Goal: Task Accomplishment & Management: Manage account settings

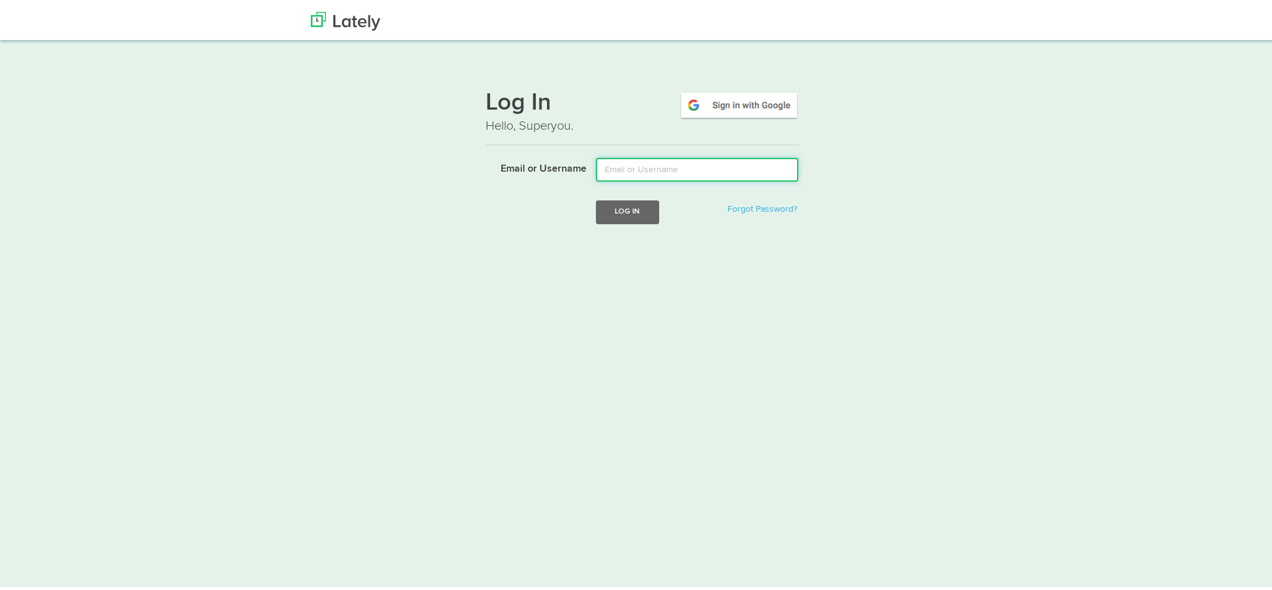
click at [650, 167] on input "Email or Username" at bounding box center [697, 167] width 202 height 24
type input "axel.debataille@clagence.com"
click at [614, 219] on button "Log In" at bounding box center [627, 209] width 63 height 23
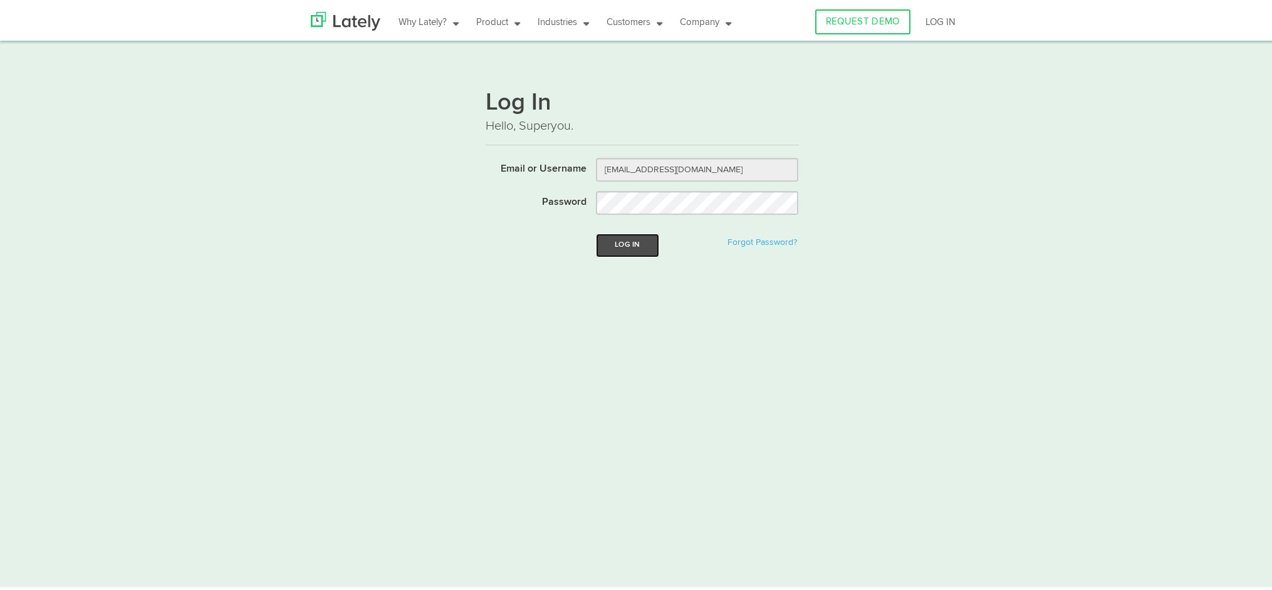
click at [644, 239] on button "Log In" at bounding box center [627, 242] width 63 height 23
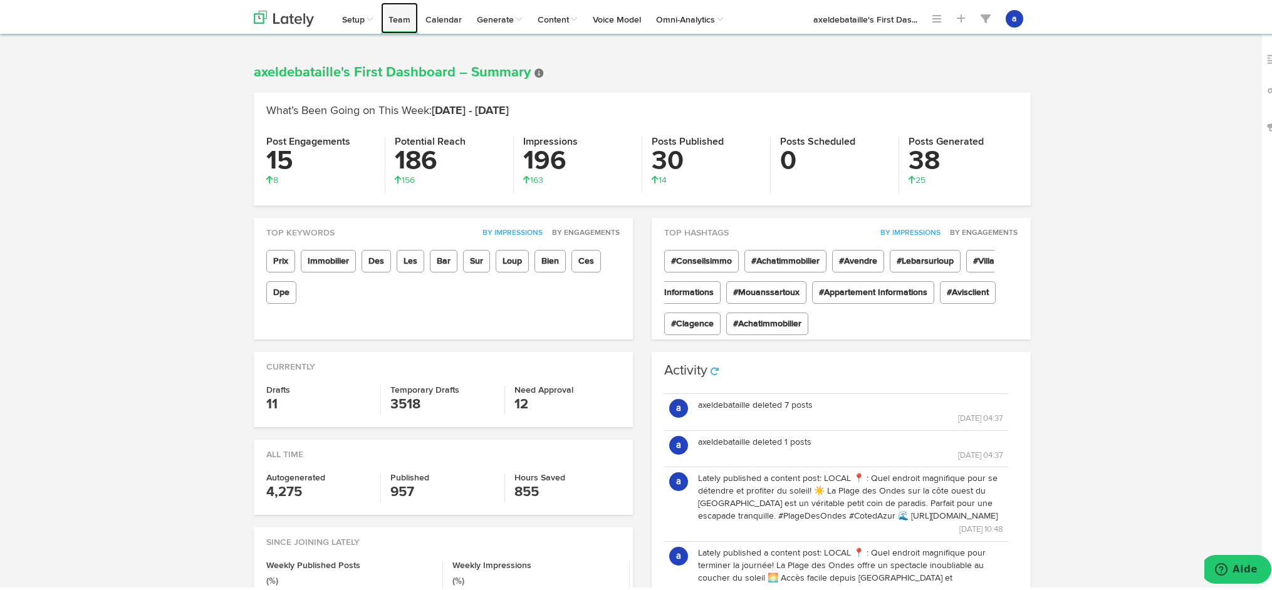
click at [384, 20] on link "Team" at bounding box center [399, 15] width 37 height 31
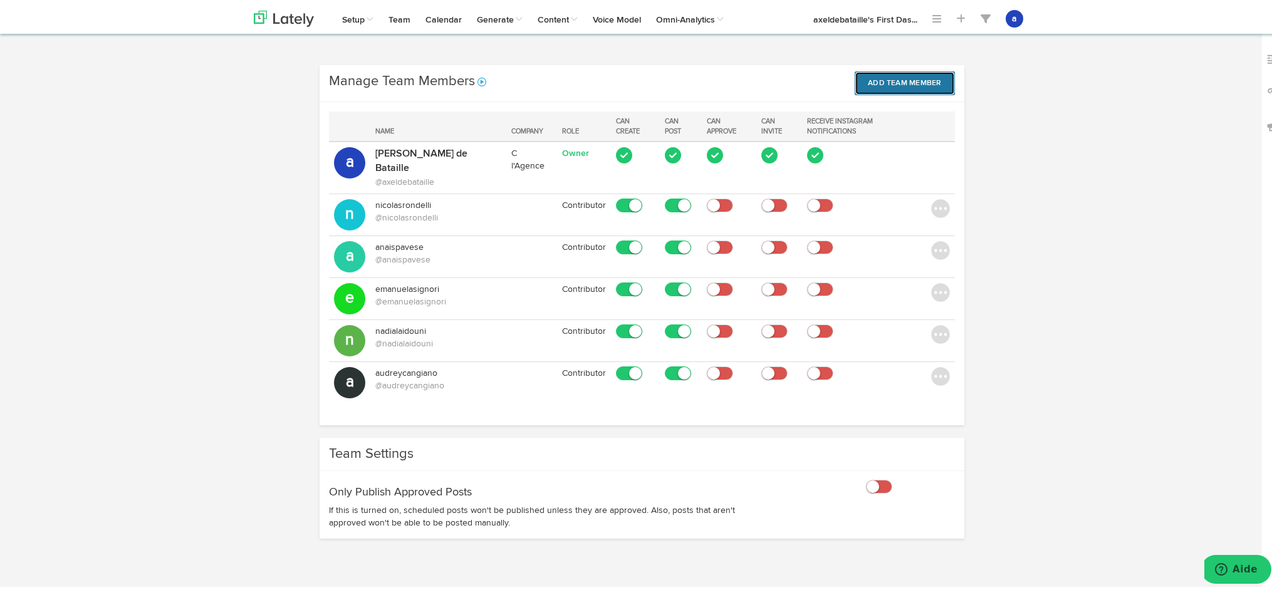
click at [890, 83] on button "Add Team Member" at bounding box center [905, 81] width 100 height 24
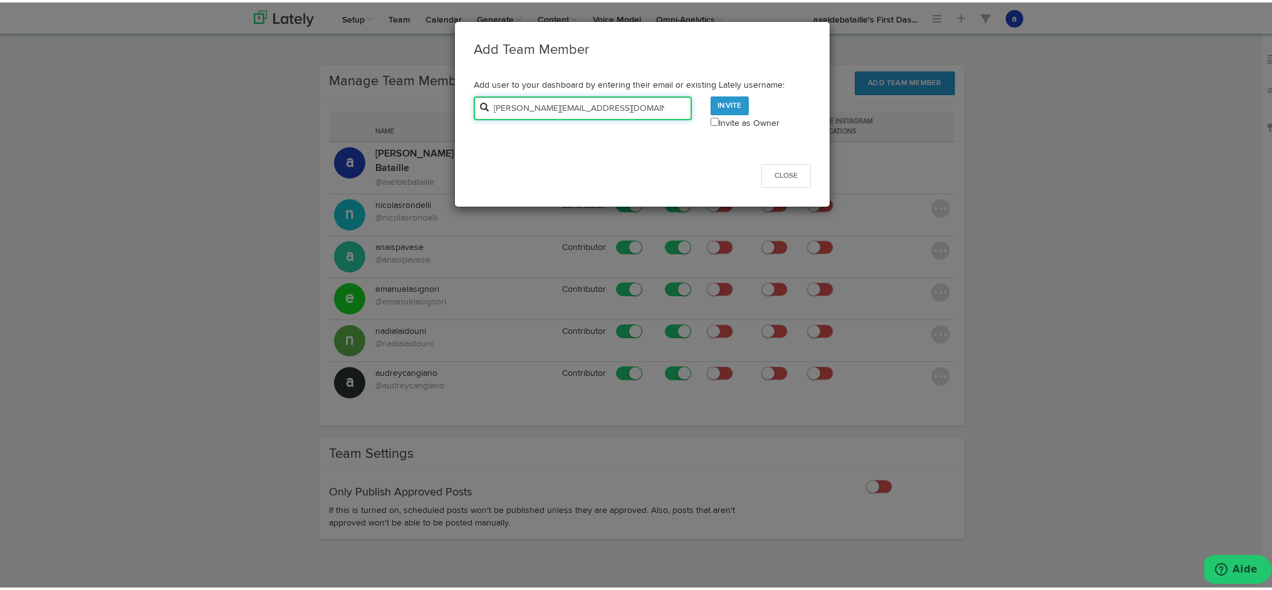
type input "[PERSON_NAME][EMAIL_ADDRESS][DOMAIN_NAME]"
click at [729, 96] on link "Invite" at bounding box center [729, 103] width 38 height 19
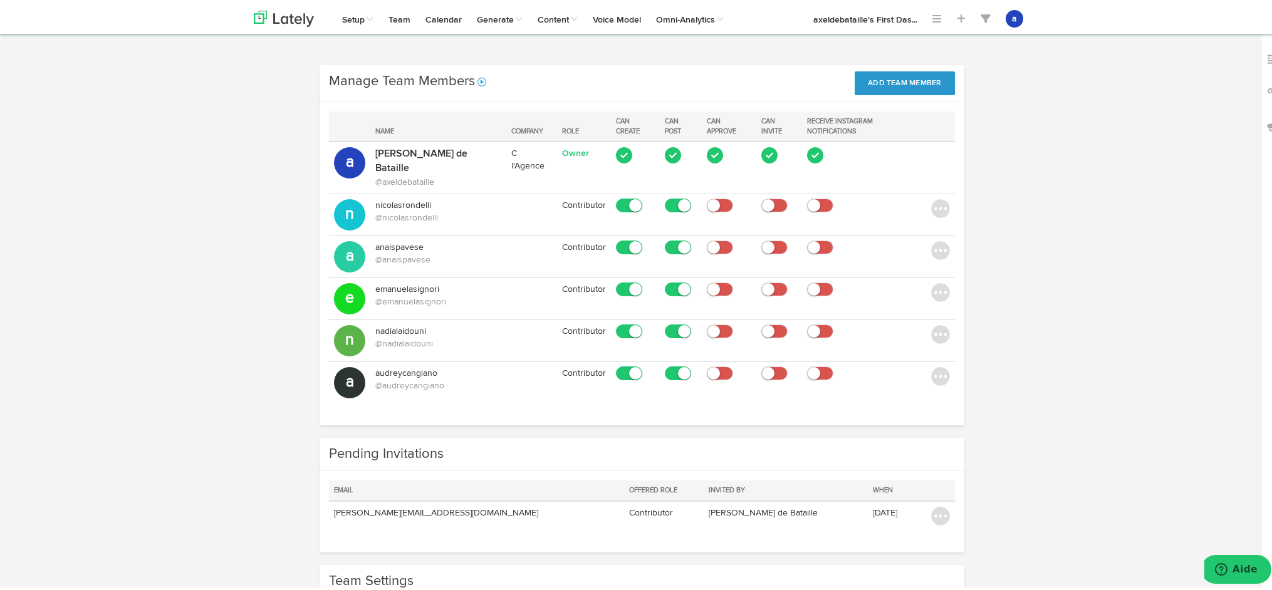
drag, startPoint x: 1258, startPoint y: 1, endPoint x: 751, endPoint y: 54, distance: 509.7
click at [751, 54] on body "Channels Create Generate Pipeline Team Basic Analytics (limited on mobile) Dash…" at bounding box center [642, 357] width 1284 height 714
click at [1071, 79] on div "Channels Create Generate Pipeline Team Basic Analytics (limited on mobile) Dash…" at bounding box center [642, 369] width 1284 height 613
